Goal: Register for event/course

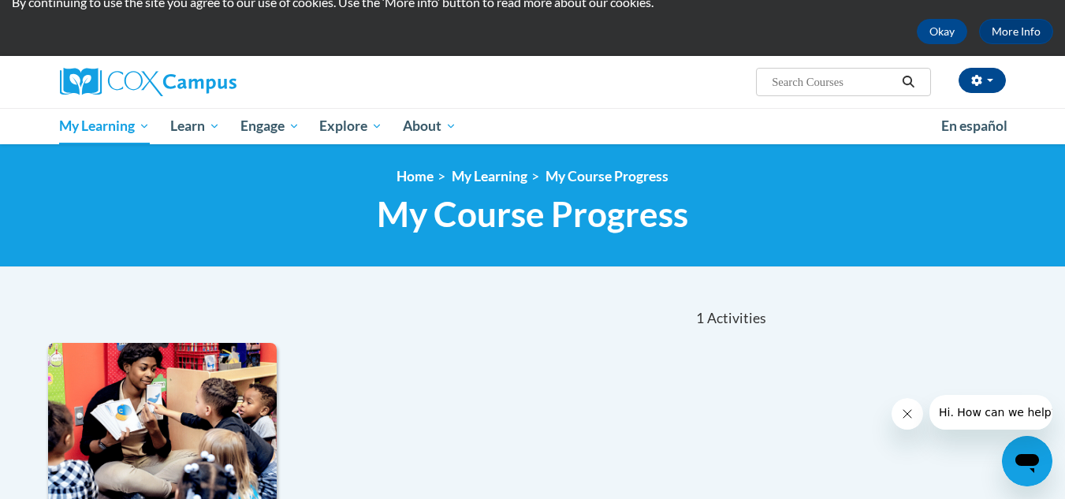
scroll to position [55, 0]
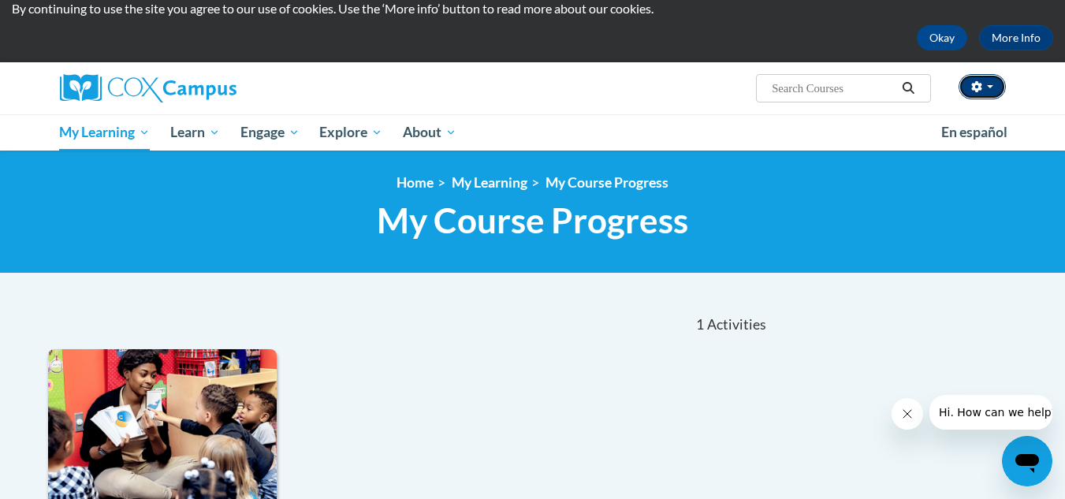
click at [990, 85] on span "button" at bounding box center [990, 86] width 6 height 3
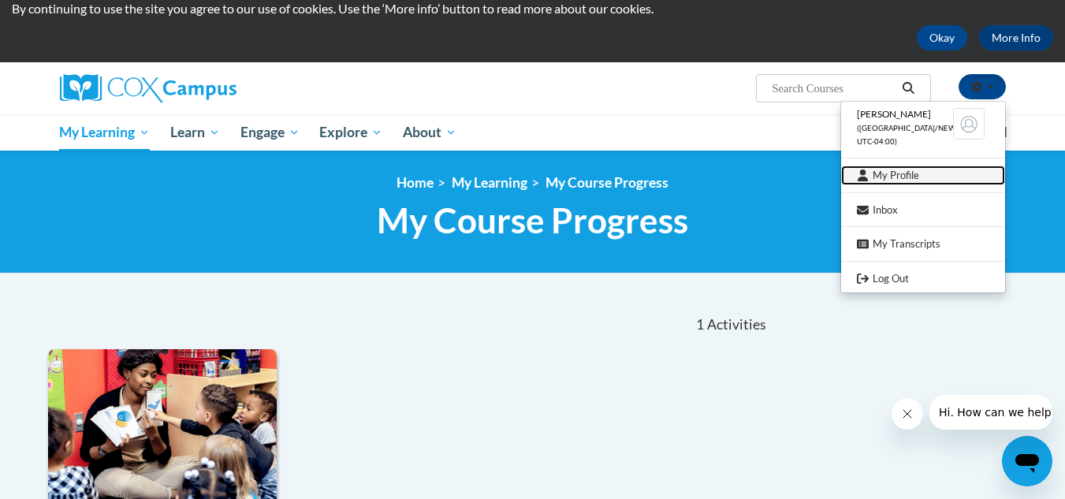
click at [909, 174] on link "My Profile" at bounding box center [923, 175] width 164 height 20
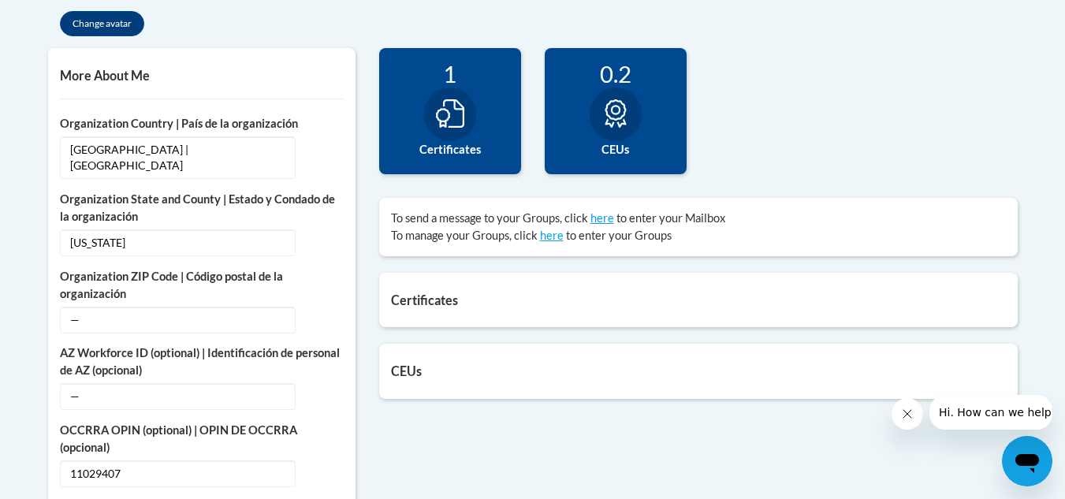
scroll to position [526, 0]
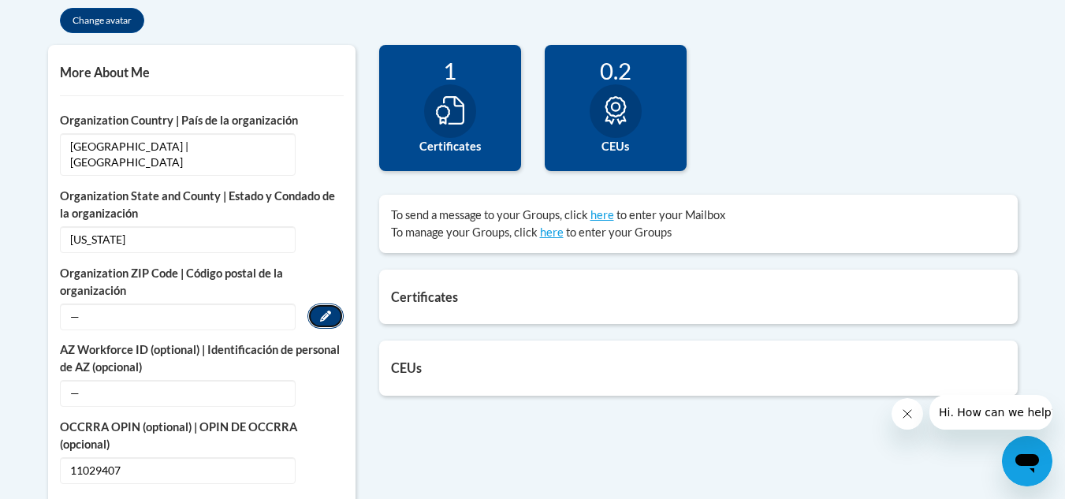
click at [326, 310] on icon "Custom profile fields" at bounding box center [325, 315] width 11 height 11
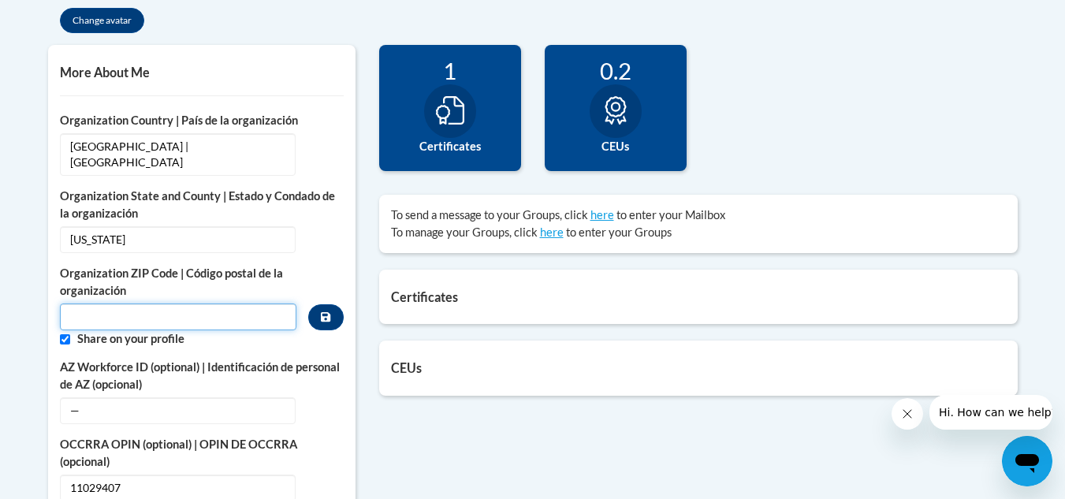
click at [210, 303] on input "Metadata input" at bounding box center [178, 316] width 237 height 27
type input "44035"
click at [327, 312] on icon "Custom profile fields" at bounding box center [325, 316] width 9 height 9
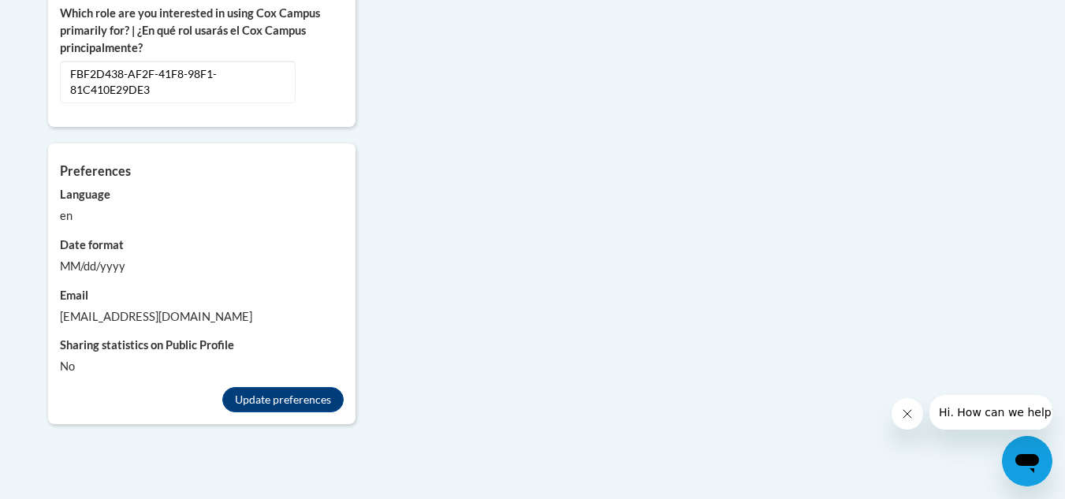
scroll to position [1124, 0]
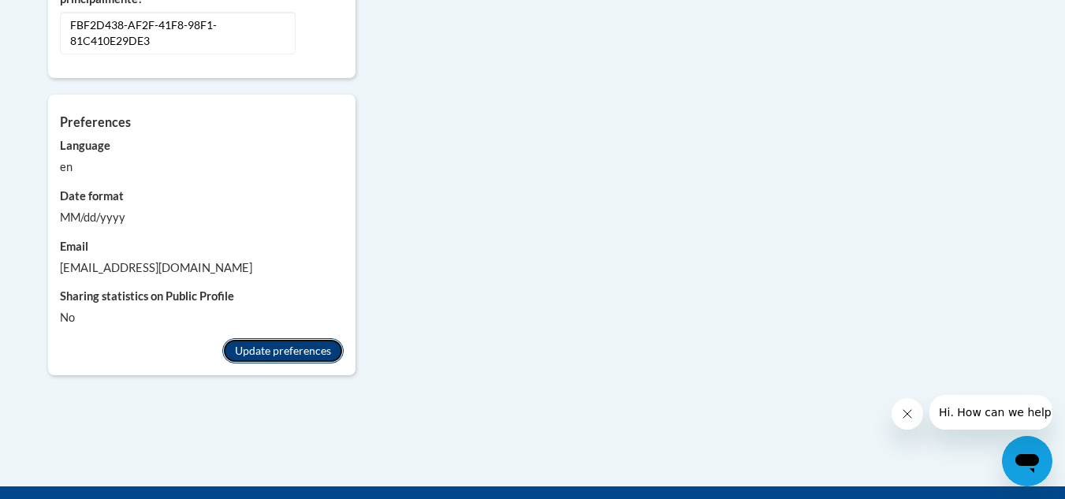
click at [307, 338] on button "Update preferences" at bounding box center [282, 350] width 121 height 25
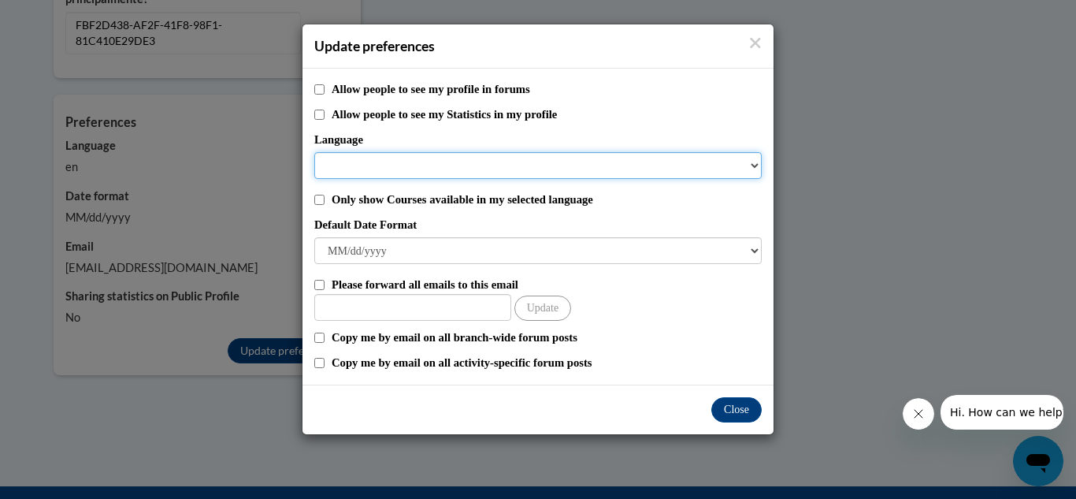
click at [753, 165] on select "Language" at bounding box center [538, 165] width 448 height 27
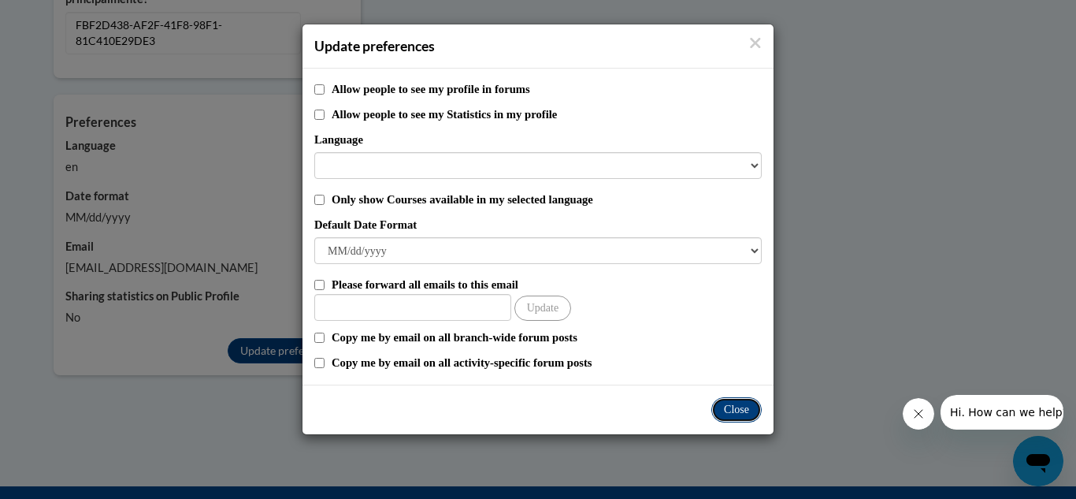
click at [750, 412] on button "Close" at bounding box center [737, 409] width 50 height 25
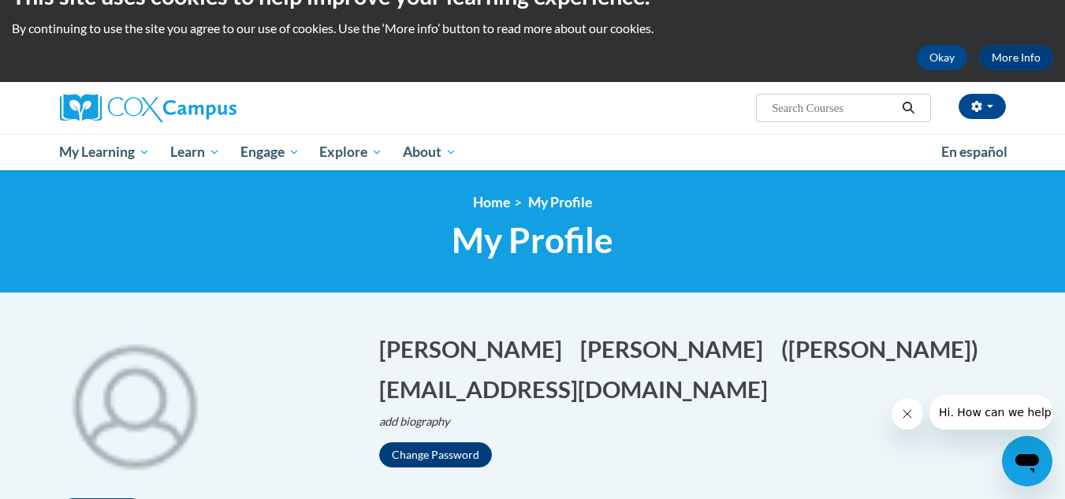
scroll to position [0, 0]
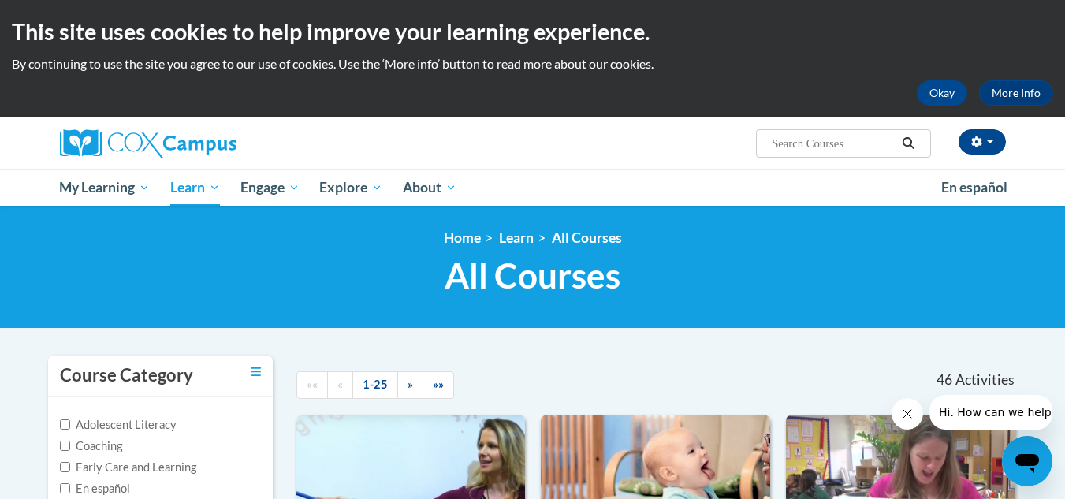
click at [775, 143] on input "Search..." at bounding box center [833, 143] width 126 height 19
paste input "The Power of Language: Preschool/Pre-K"
type input "The Power of Language: Preschool/Pre-K"
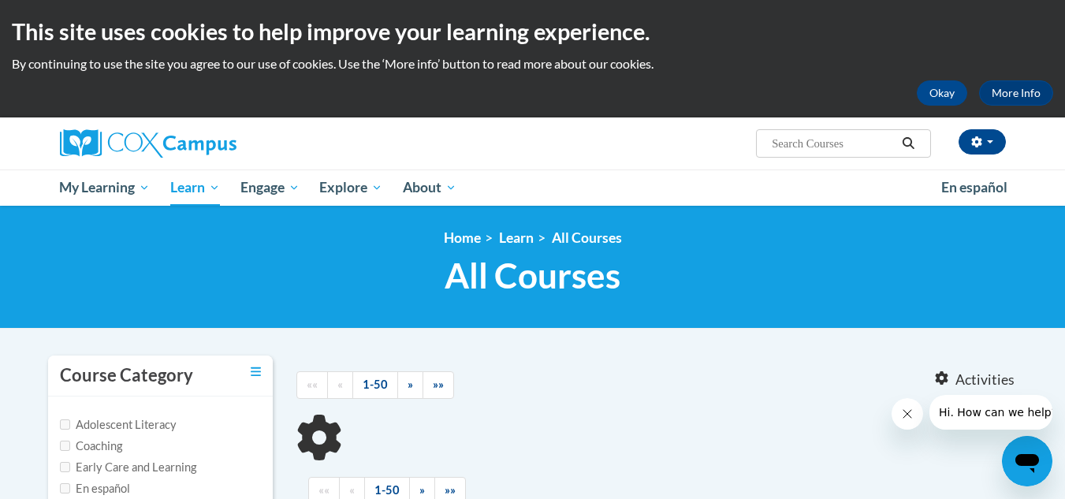
type input "The Power of Language: Preschool/Pre-K"
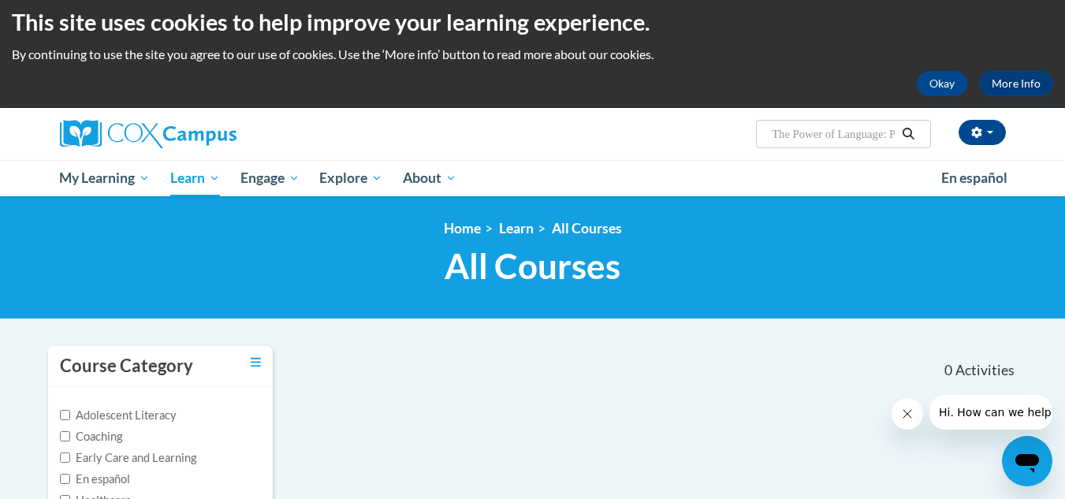
scroll to position [8, 0]
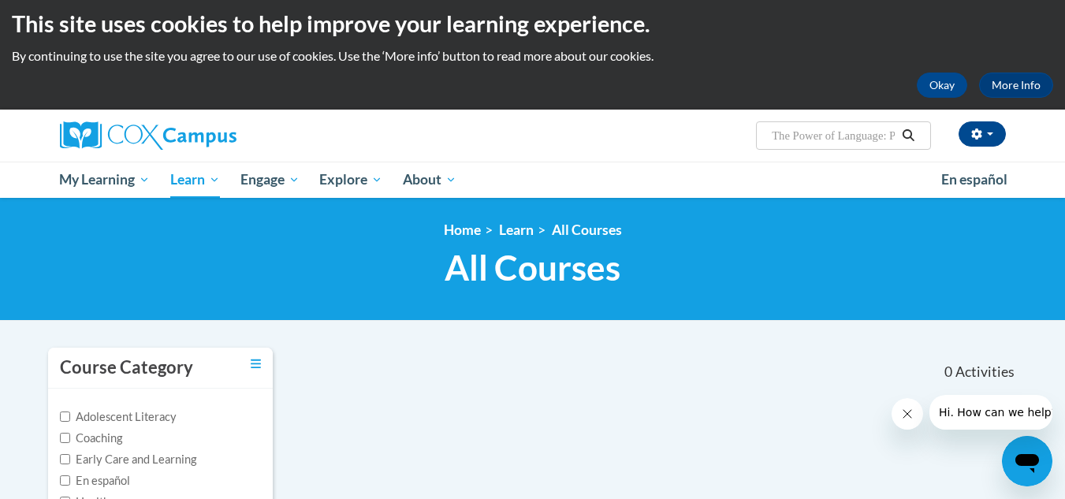
click at [890, 135] on input "The Power of Language: Preschool/Pre-K" at bounding box center [833, 135] width 126 height 19
click at [909, 131] on icon "Search" at bounding box center [908, 135] width 12 height 12
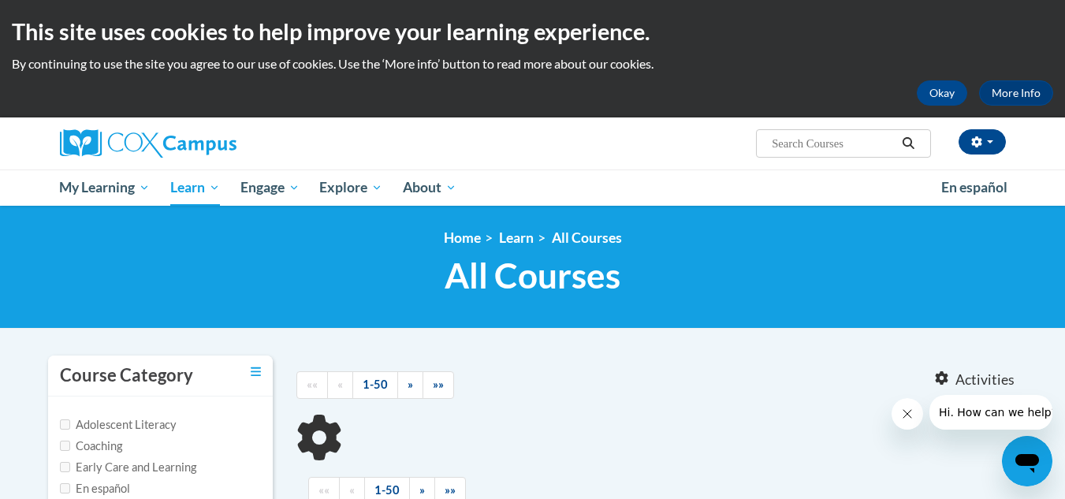
type input "The Power of Language: Preschool/Pre-K"
click at [794, 263] on h1 "All Courses All Courses" at bounding box center [532, 276] width 969 height 42
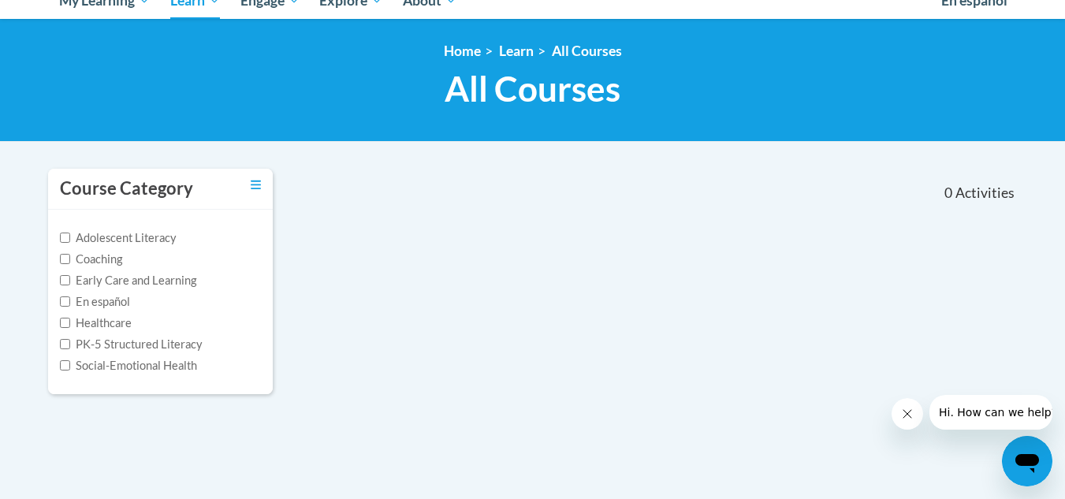
scroll to position [252, 0]
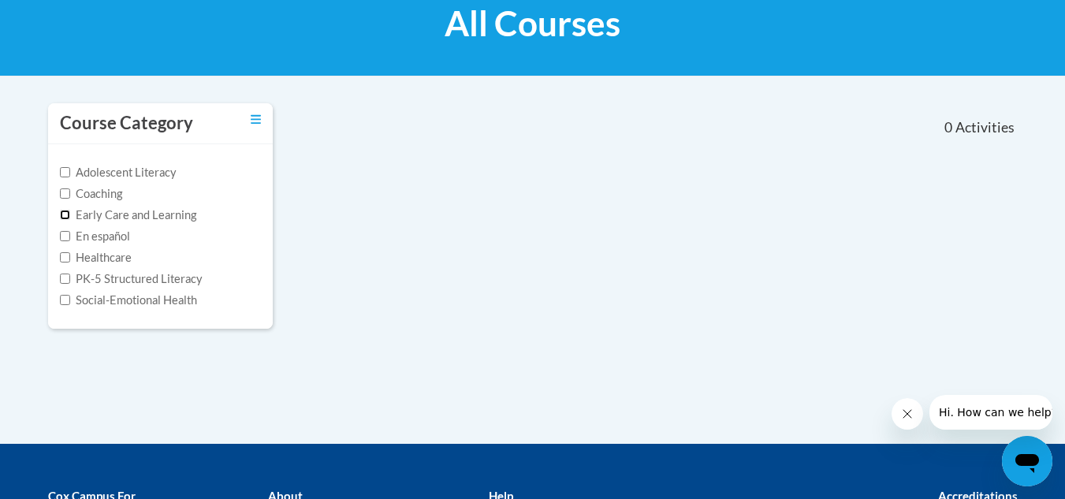
click at [65, 212] on input "Early Care and Learning" at bounding box center [65, 215] width 10 height 10
checkbox input "true"
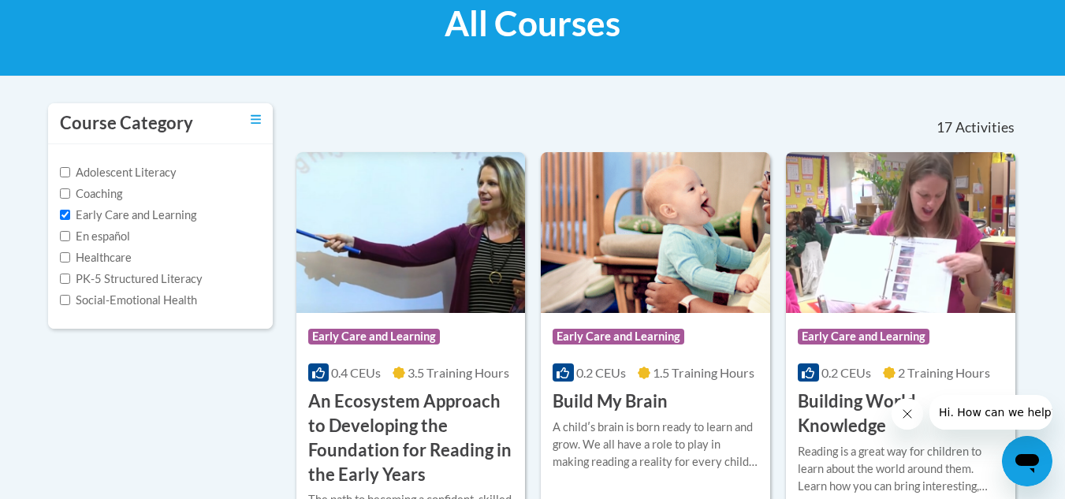
click at [368, 110] on nav "«« « 1-17 » »» 17 Activities CEUs" at bounding box center [656, 127] width 745 height 49
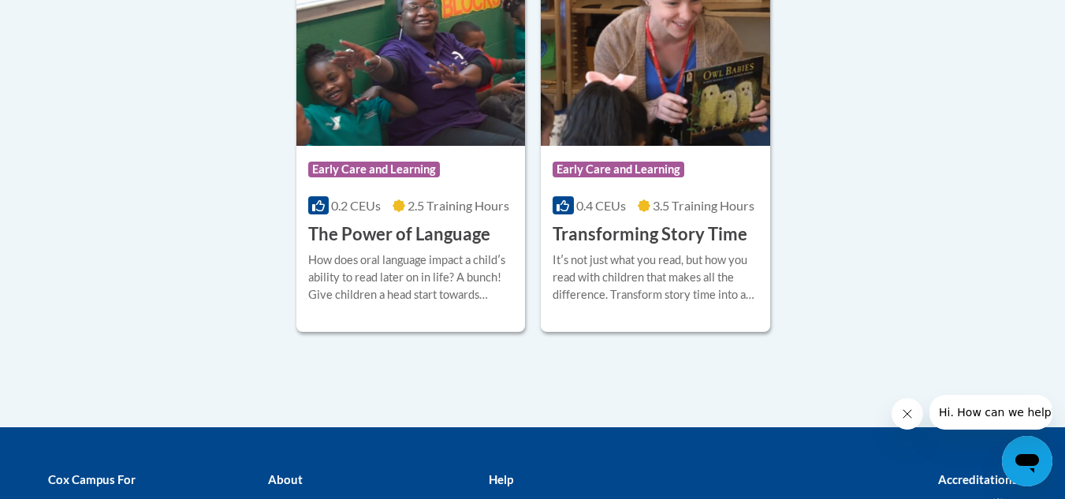
scroll to position [2553, 0]
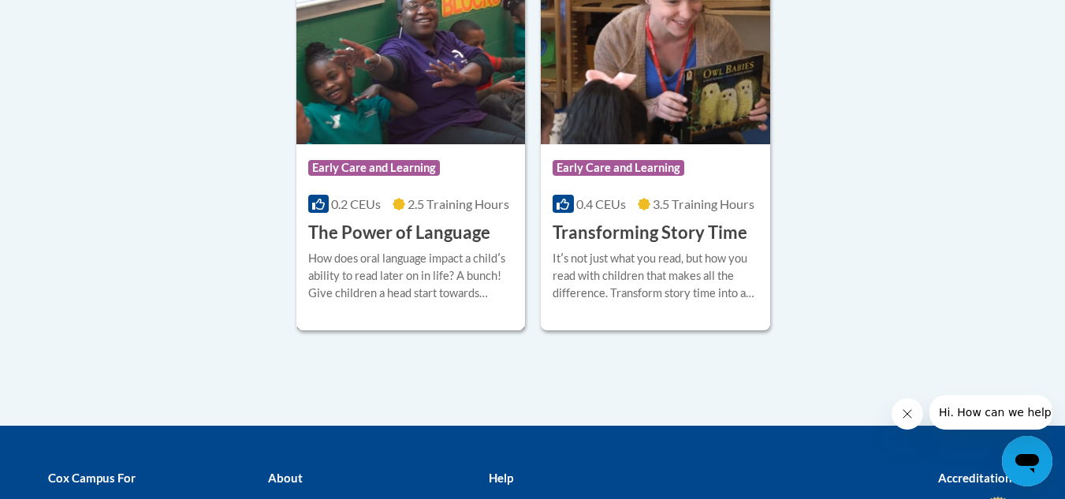
click at [370, 245] on h3 "The Power of Language" at bounding box center [399, 233] width 182 height 24
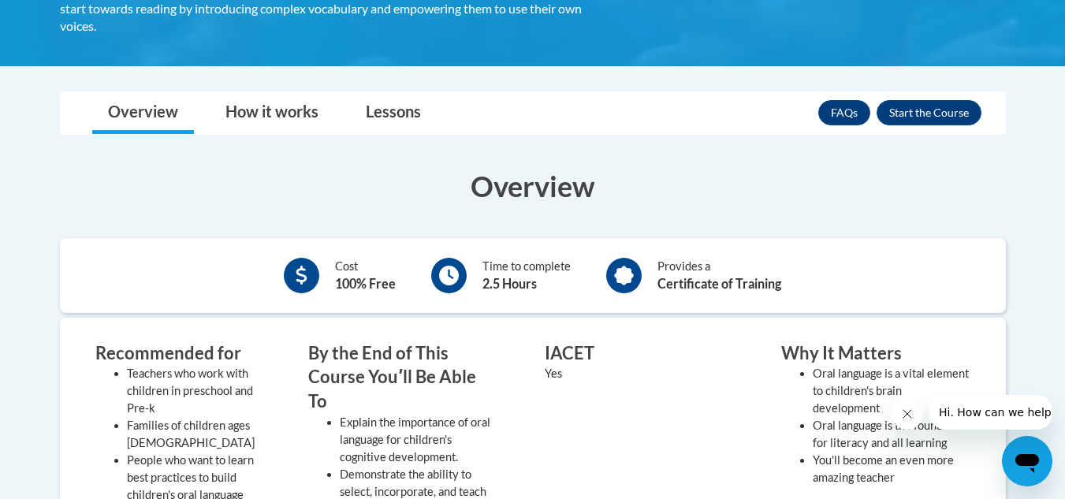
scroll to position [315, 0]
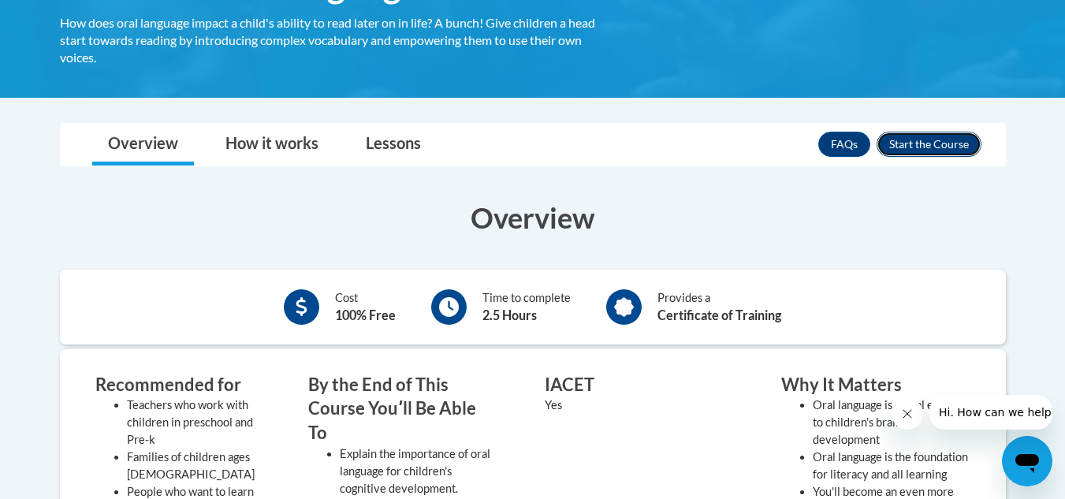
click at [919, 140] on button "Enroll" at bounding box center [928, 144] width 105 height 25
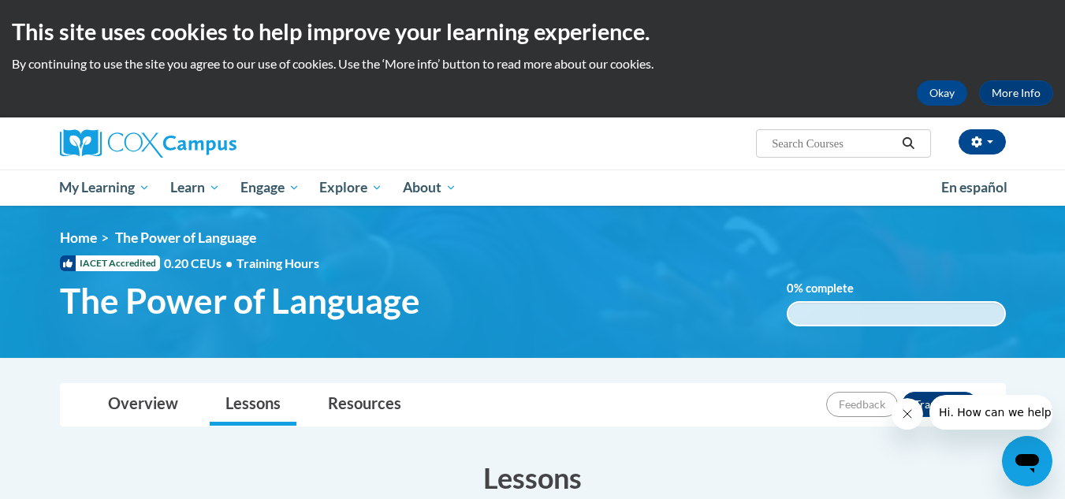
click at [656, 245] on ol "Home The Power of Language" at bounding box center [533, 237] width 946 height 17
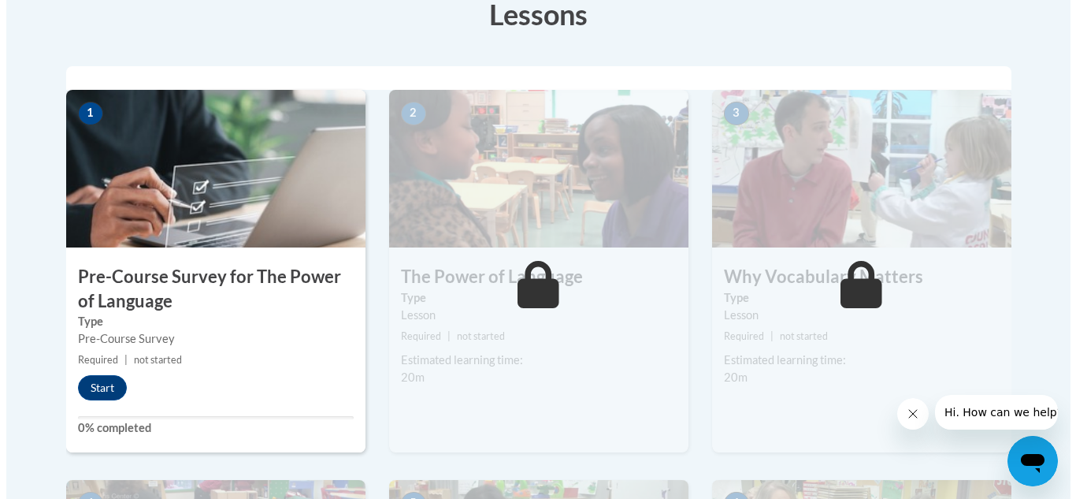
scroll to position [441, 0]
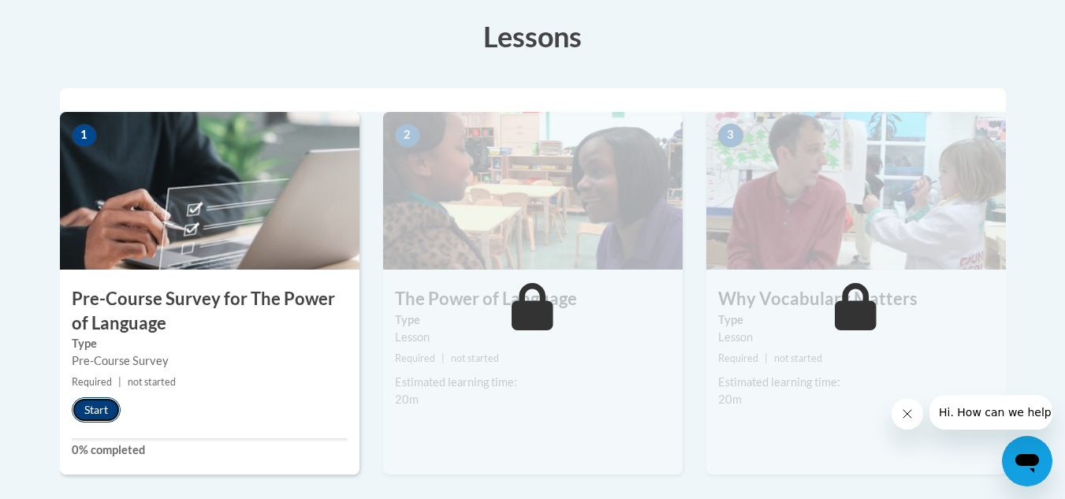
click at [104, 404] on button "Start" at bounding box center [96, 409] width 49 height 25
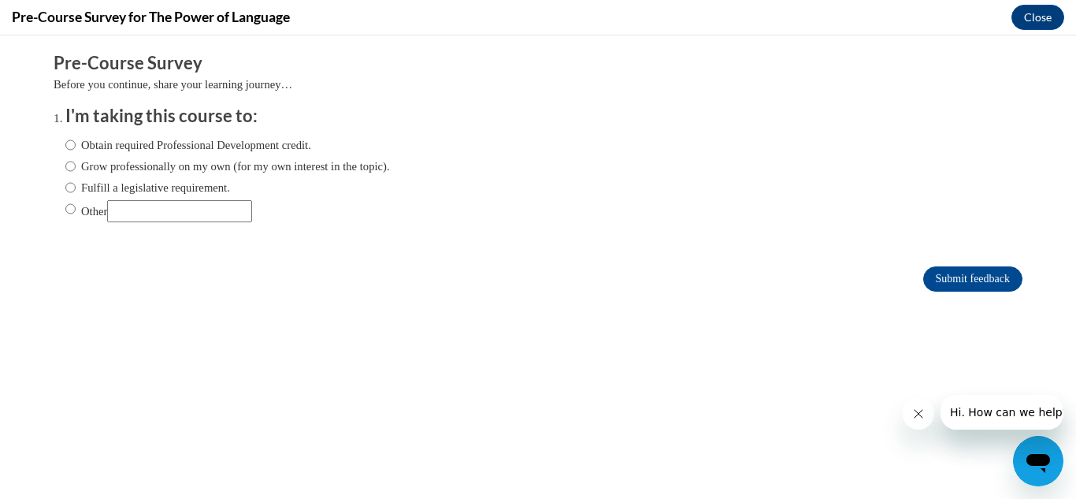
scroll to position [0, 0]
click at [65, 143] on input "Obtain required Professional Development credit." at bounding box center [70, 144] width 10 height 17
radio input "true"
click at [957, 273] on input "Submit feedback" at bounding box center [973, 278] width 99 height 25
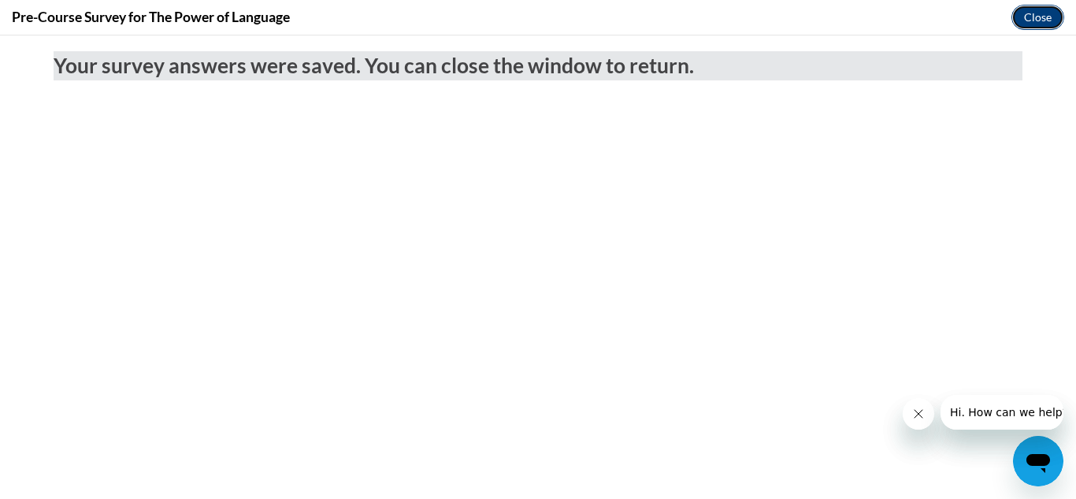
click at [1032, 12] on button "Close" at bounding box center [1038, 17] width 53 height 25
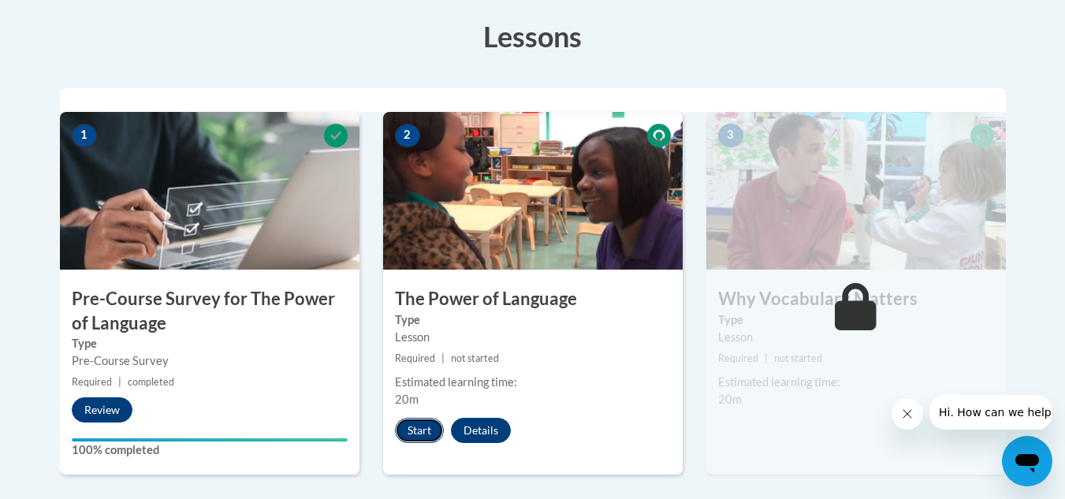
click at [421, 429] on button "Start" at bounding box center [419, 430] width 49 height 25
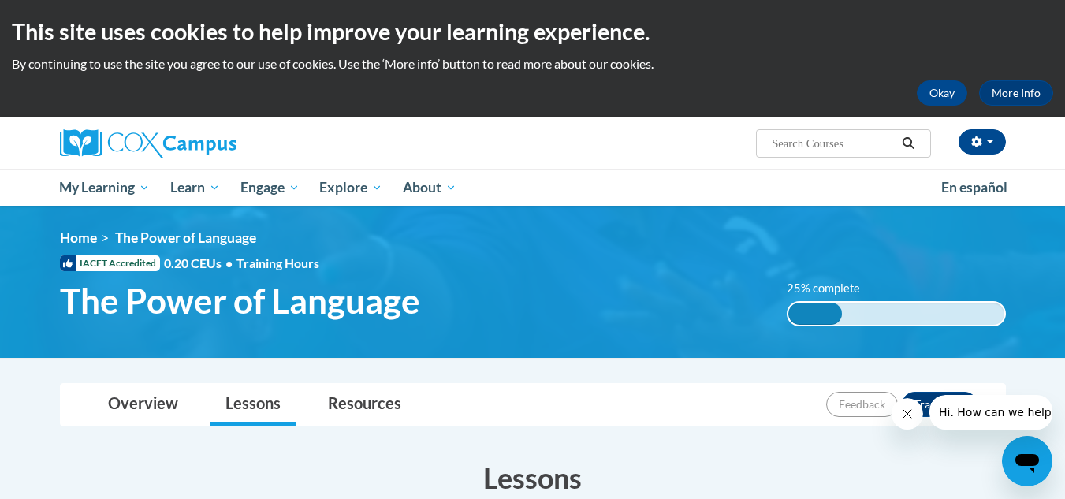
click at [659, 292] on h1 "The Power of Language" at bounding box center [411, 301] width 727 height 42
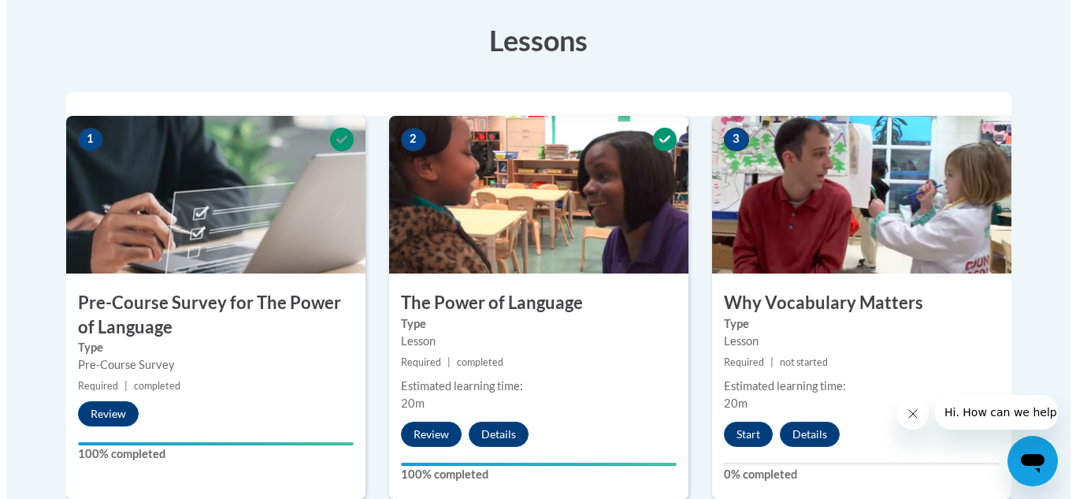
scroll to position [473, 0]
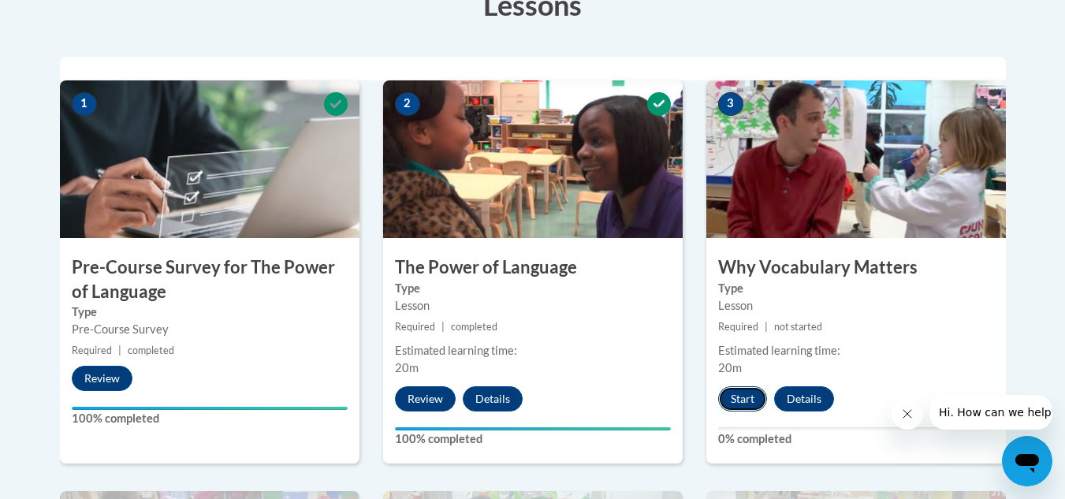
click at [736, 397] on button "Start" at bounding box center [742, 398] width 49 height 25
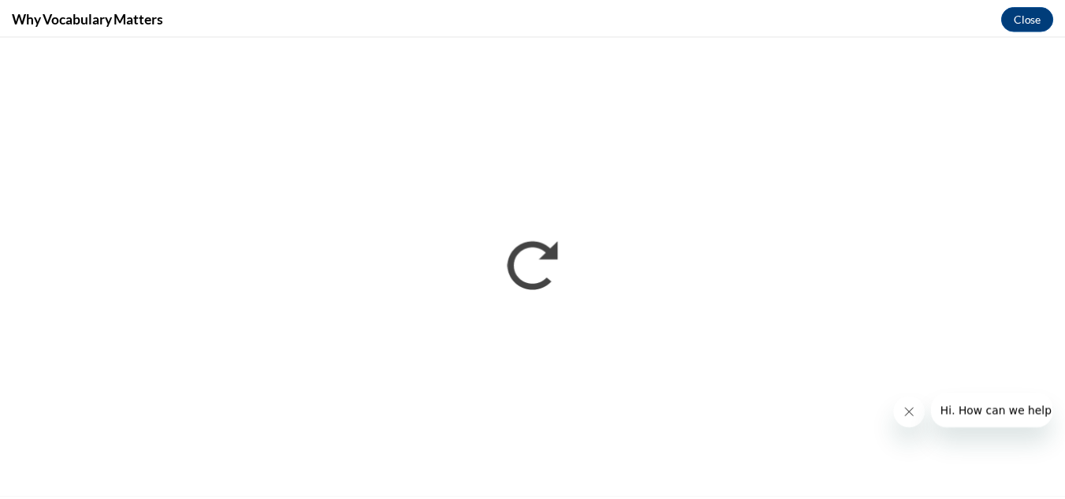
scroll to position [0, 0]
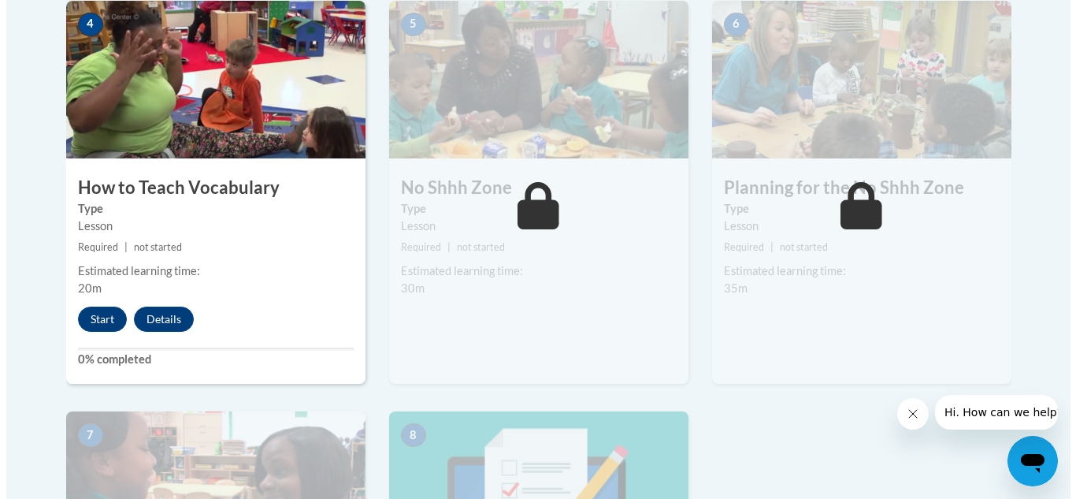
scroll to position [967, 0]
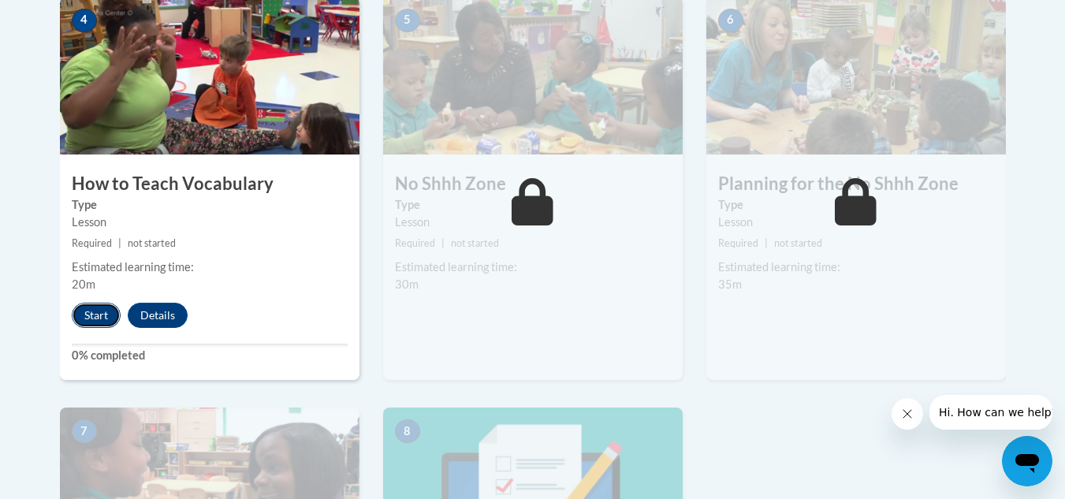
click at [95, 314] on button "Start" at bounding box center [96, 315] width 49 height 25
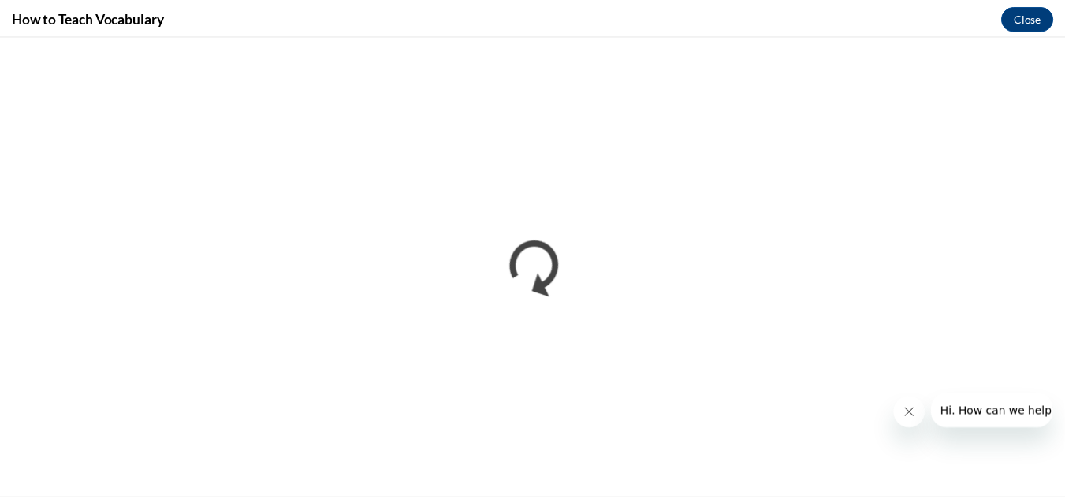
scroll to position [0, 0]
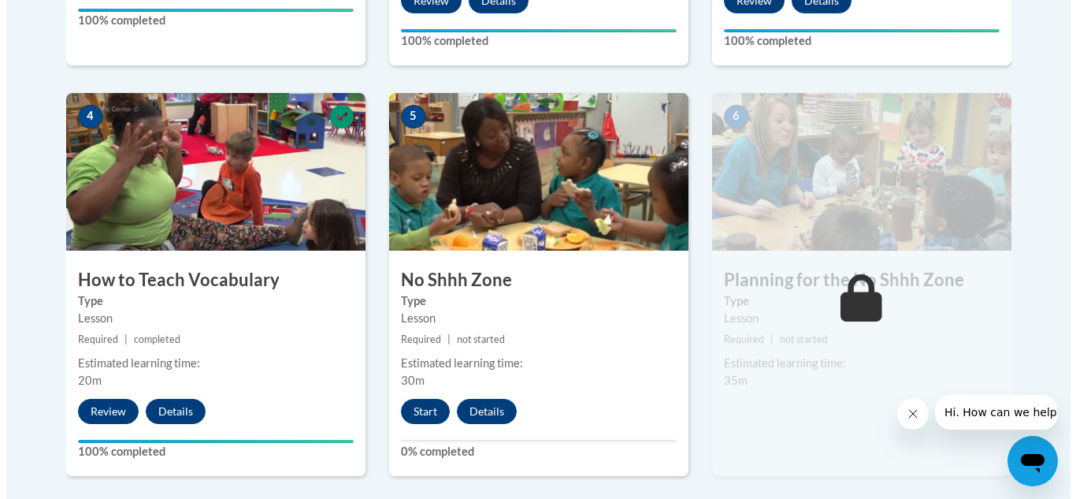
scroll to position [875, 0]
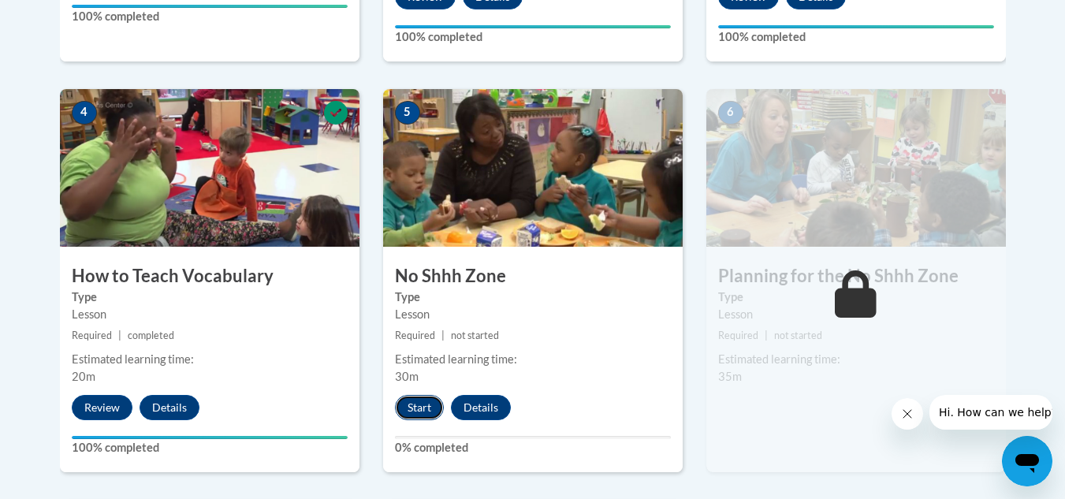
click at [433, 397] on button "Start" at bounding box center [419, 407] width 49 height 25
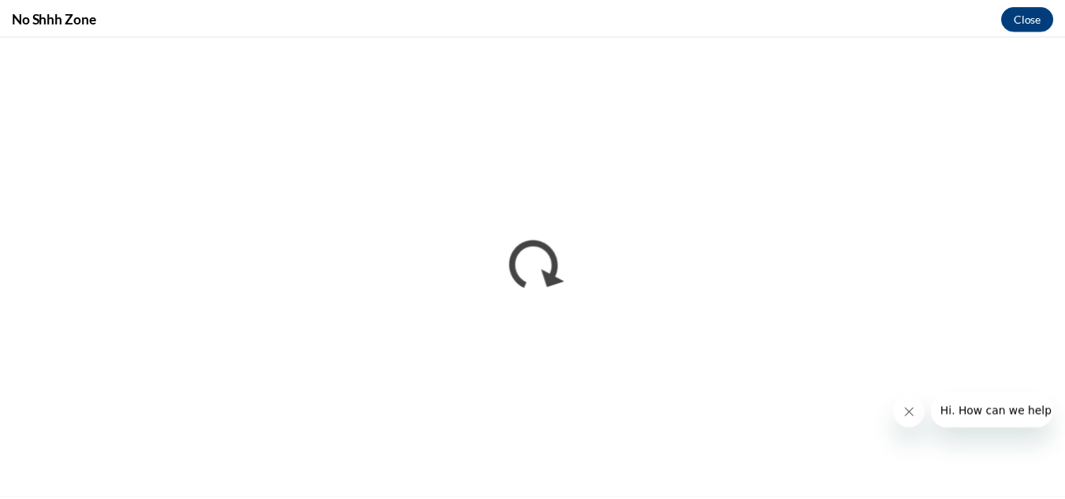
scroll to position [0, 0]
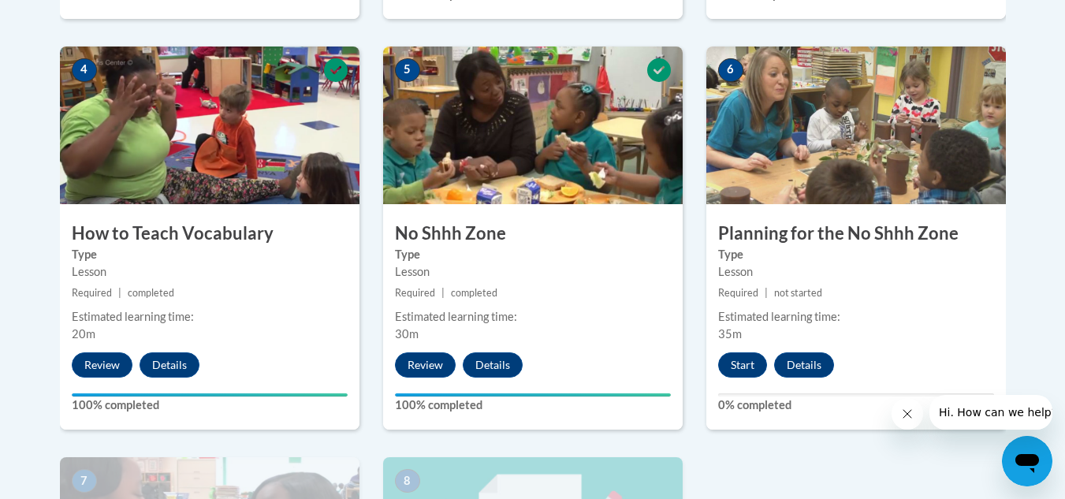
scroll to position [920, 0]
